Goal: Task Accomplishment & Management: Complete application form

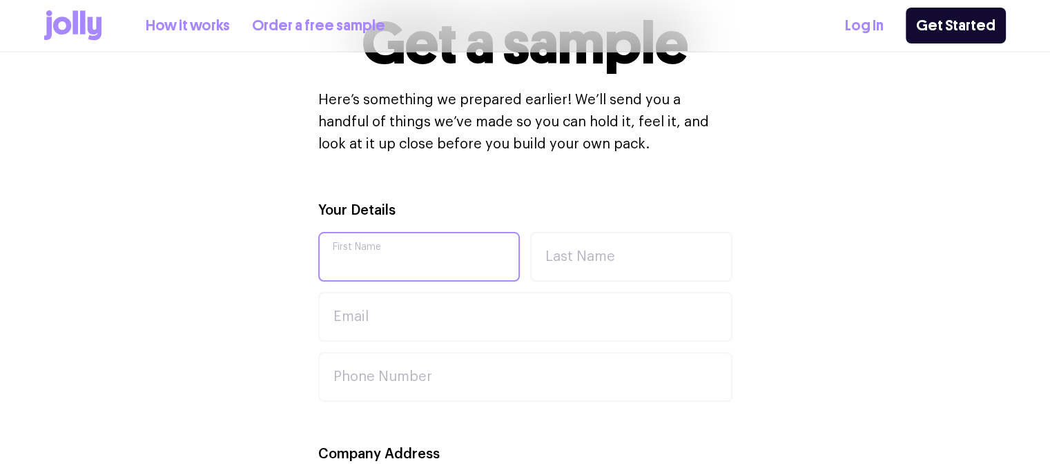
click at [400, 268] on input "First Name" at bounding box center [419, 257] width 202 height 50
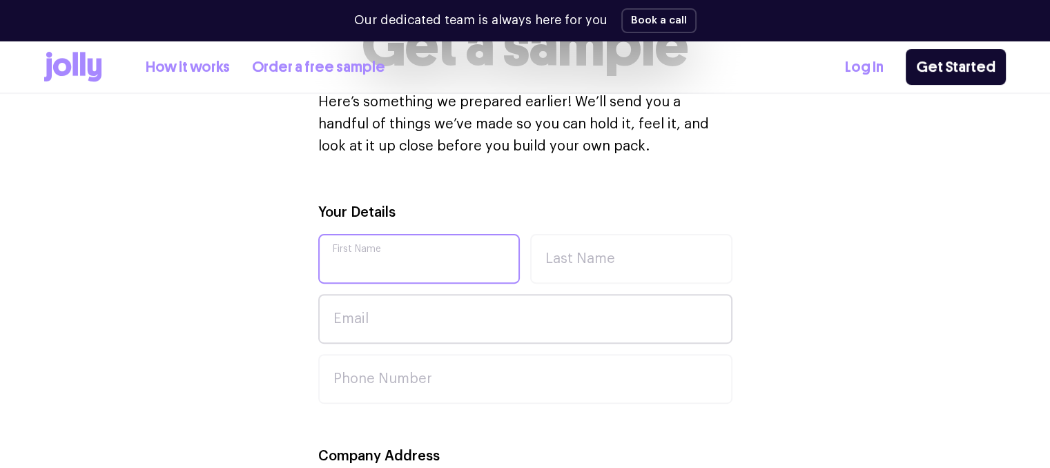
scroll to position [391, 0]
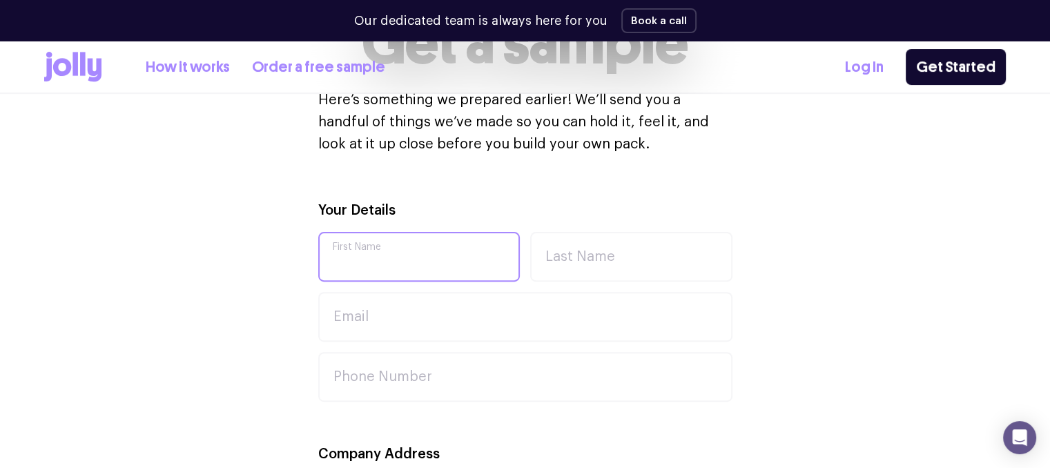
click at [414, 250] on input "First Name" at bounding box center [419, 257] width 202 height 50
type input "[PERSON_NAME]"
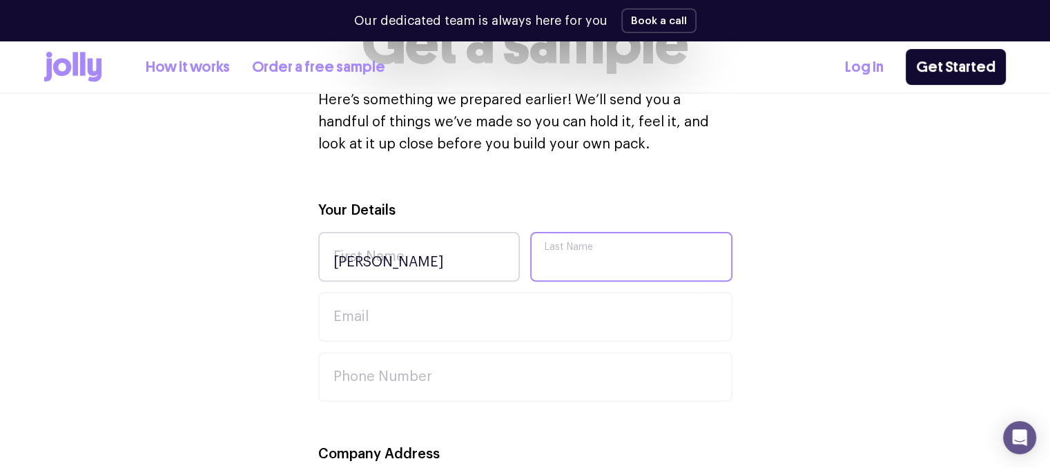
type input "brand"
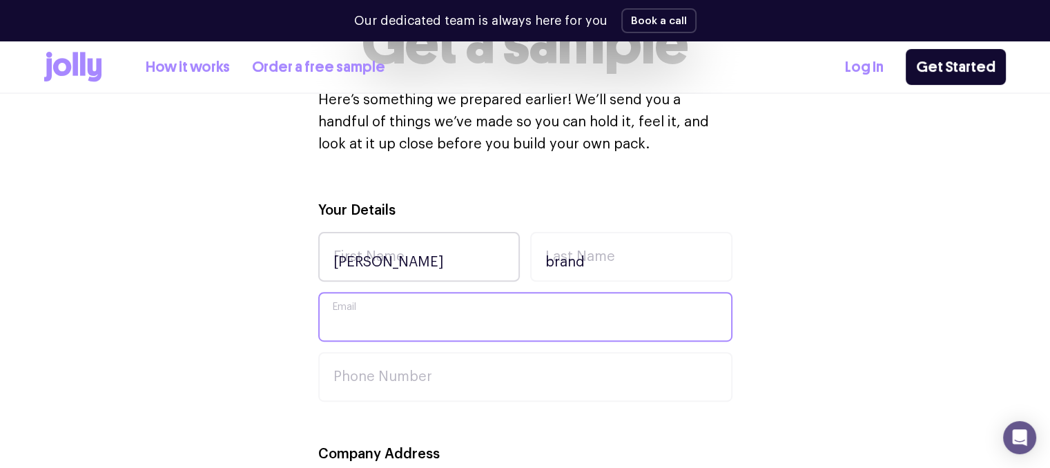
type input "[EMAIL_ADDRESS][DOMAIN_NAME]"
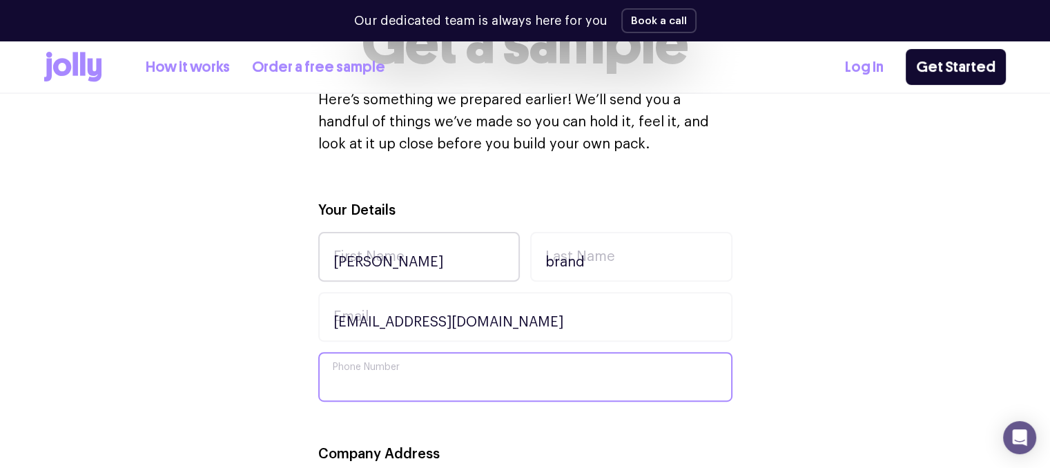
type input "0475086112"
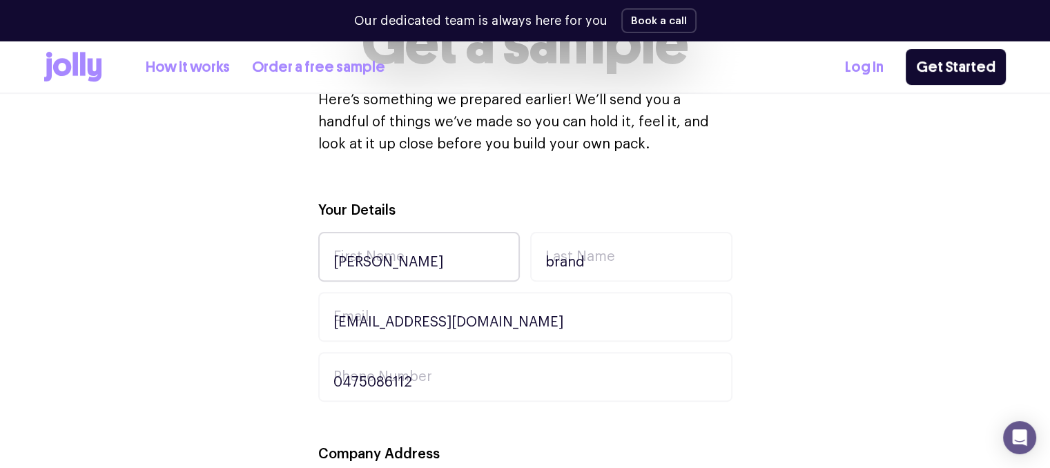
type input "[STREET_ADDRESS]"
type input "Allens Rivulet"
type input "7150"
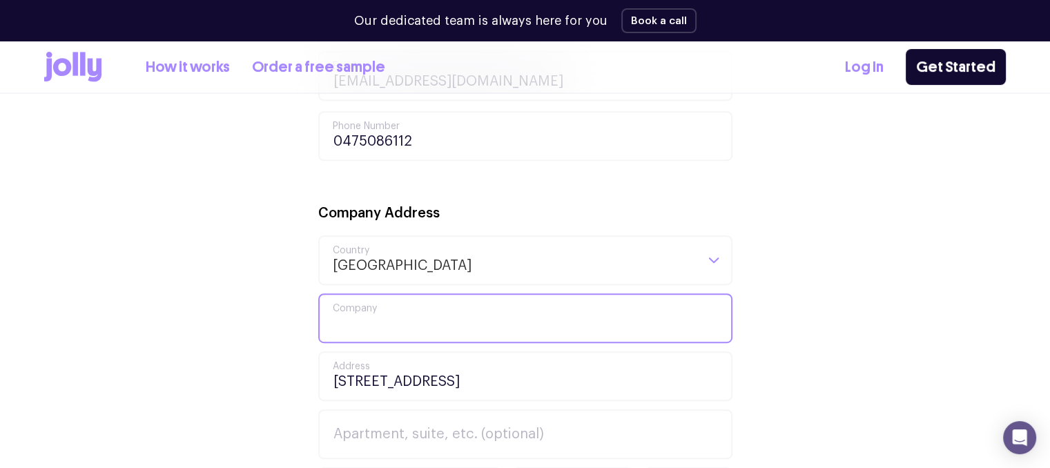
click at [451, 329] on input "Company" at bounding box center [525, 318] width 414 height 50
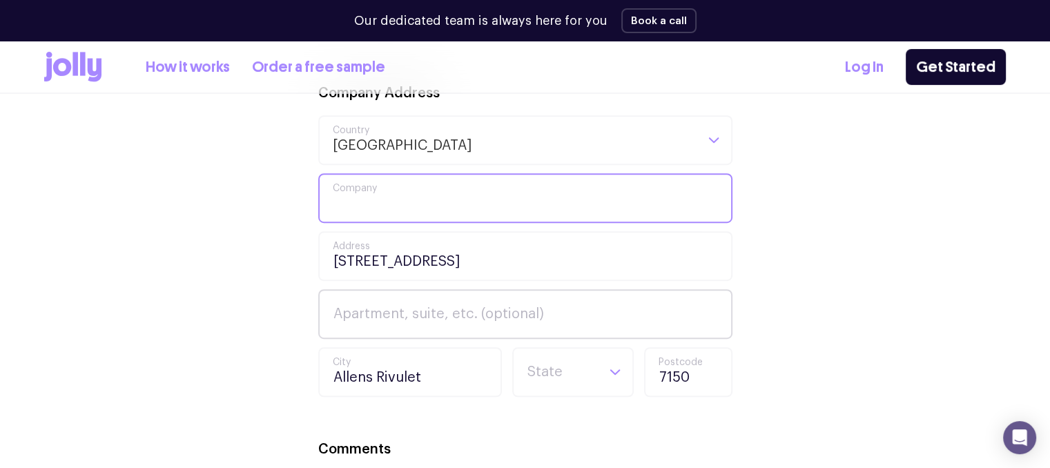
scroll to position [753, 0]
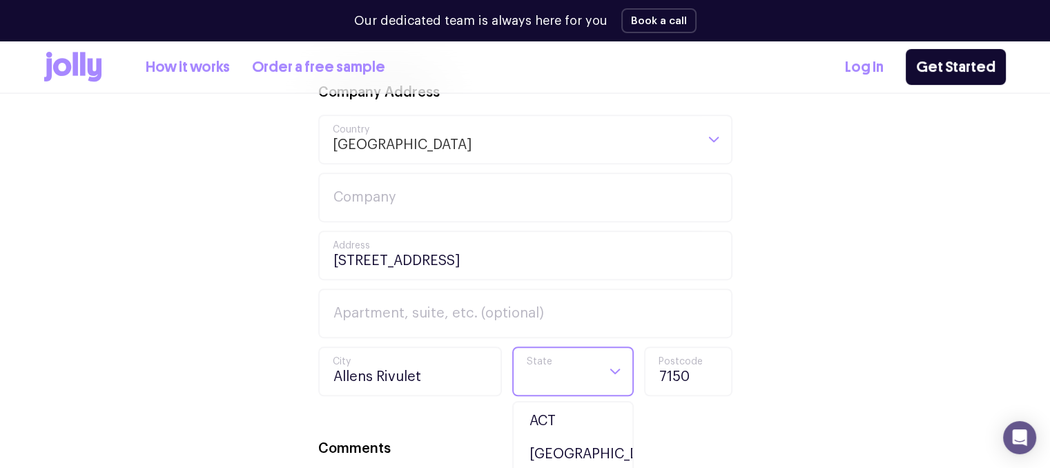
click at [580, 378] on input "Search for option" at bounding box center [561, 371] width 70 height 47
type input "ta"
click at [579, 420] on li "TAS" at bounding box center [573, 420] width 115 height 33
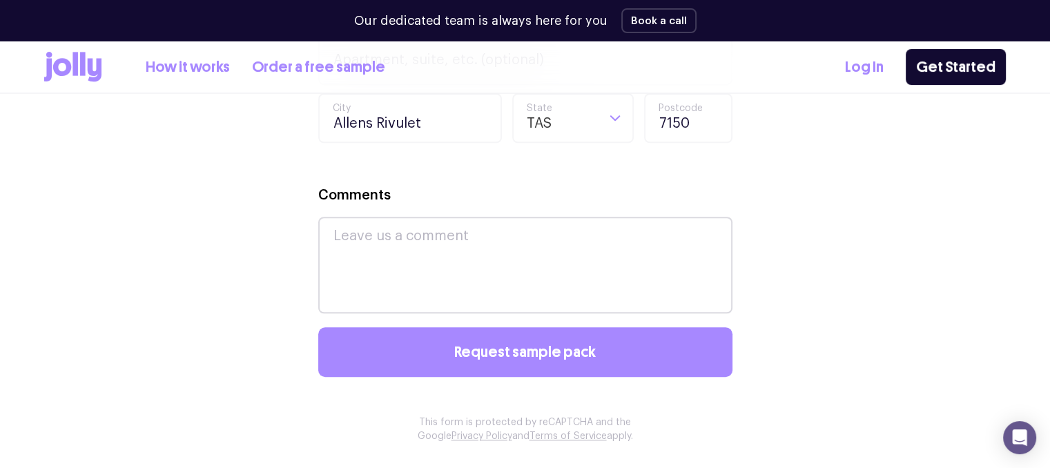
scroll to position [1062, 0]
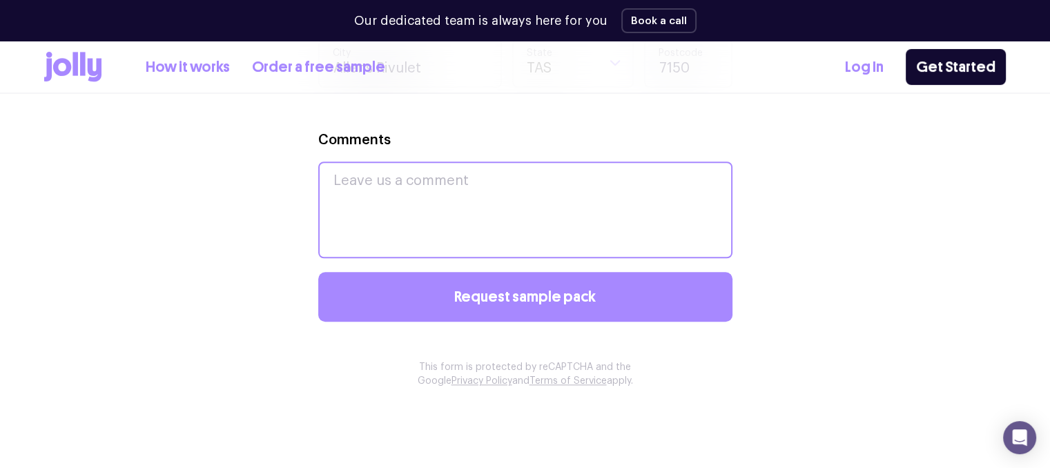
click at [458, 207] on textarea "Comments" at bounding box center [525, 210] width 414 height 97
type textarea "s"
type textarea "Geting it so i can get it for my friends b-day."
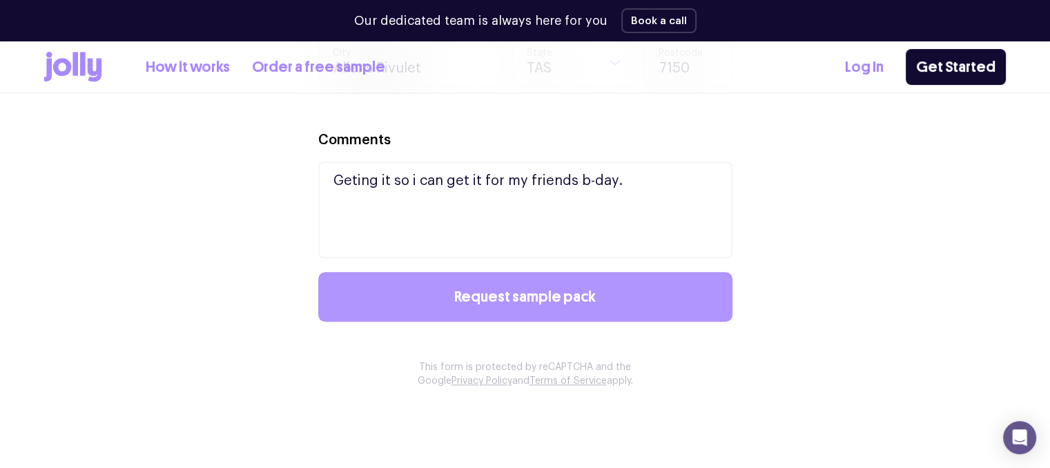
click at [535, 299] on span "Request sample pack" at bounding box center [524, 296] width 141 height 15
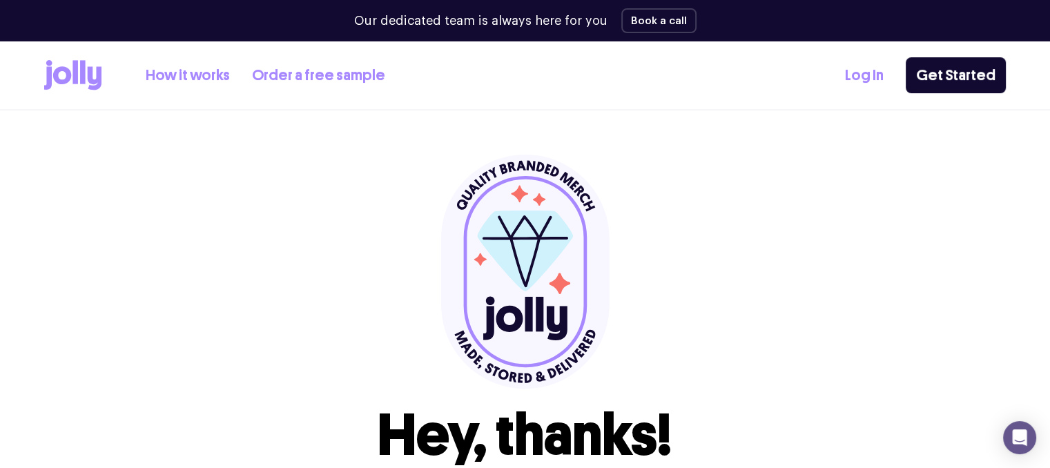
scroll to position [0, 0]
